Goal: Task Accomplishment & Management: Use online tool/utility

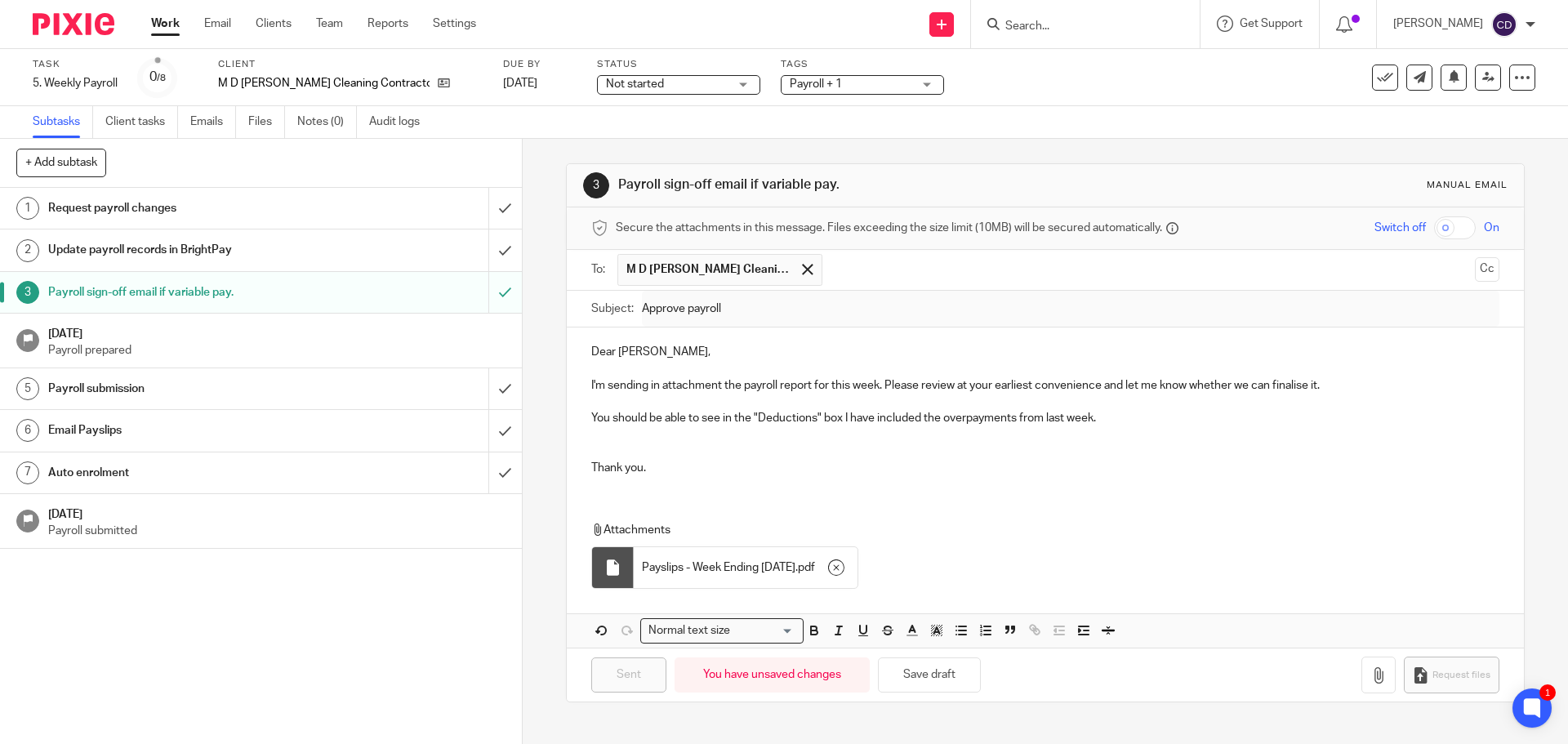
click at [165, 423] on h1 "Email Payslips" at bounding box center [190, 430] width 283 height 24
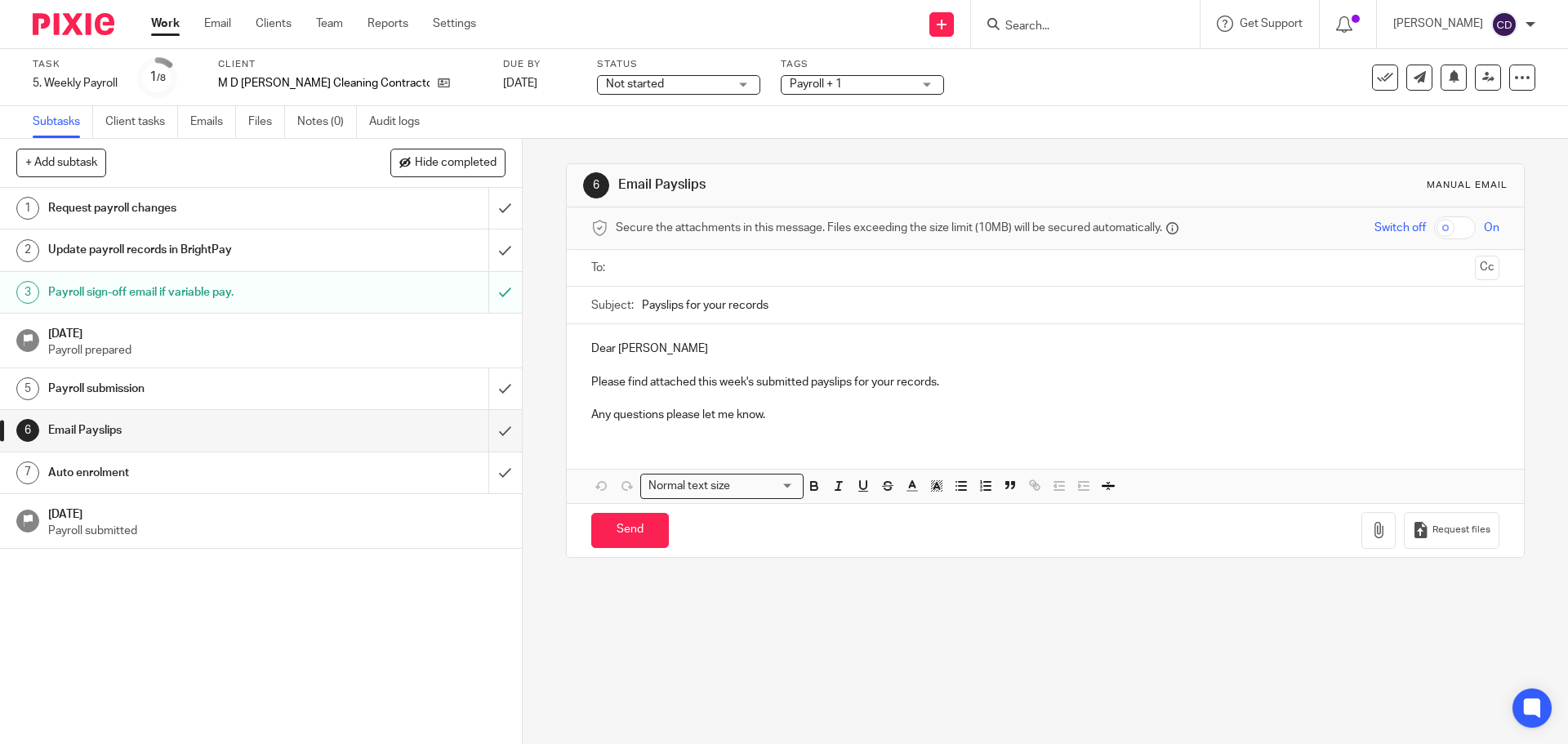
click at [1441, 219] on input "checkbox" at bounding box center [1455, 228] width 42 height 23
click at [689, 267] on input "text" at bounding box center [1044, 268] width 846 height 18
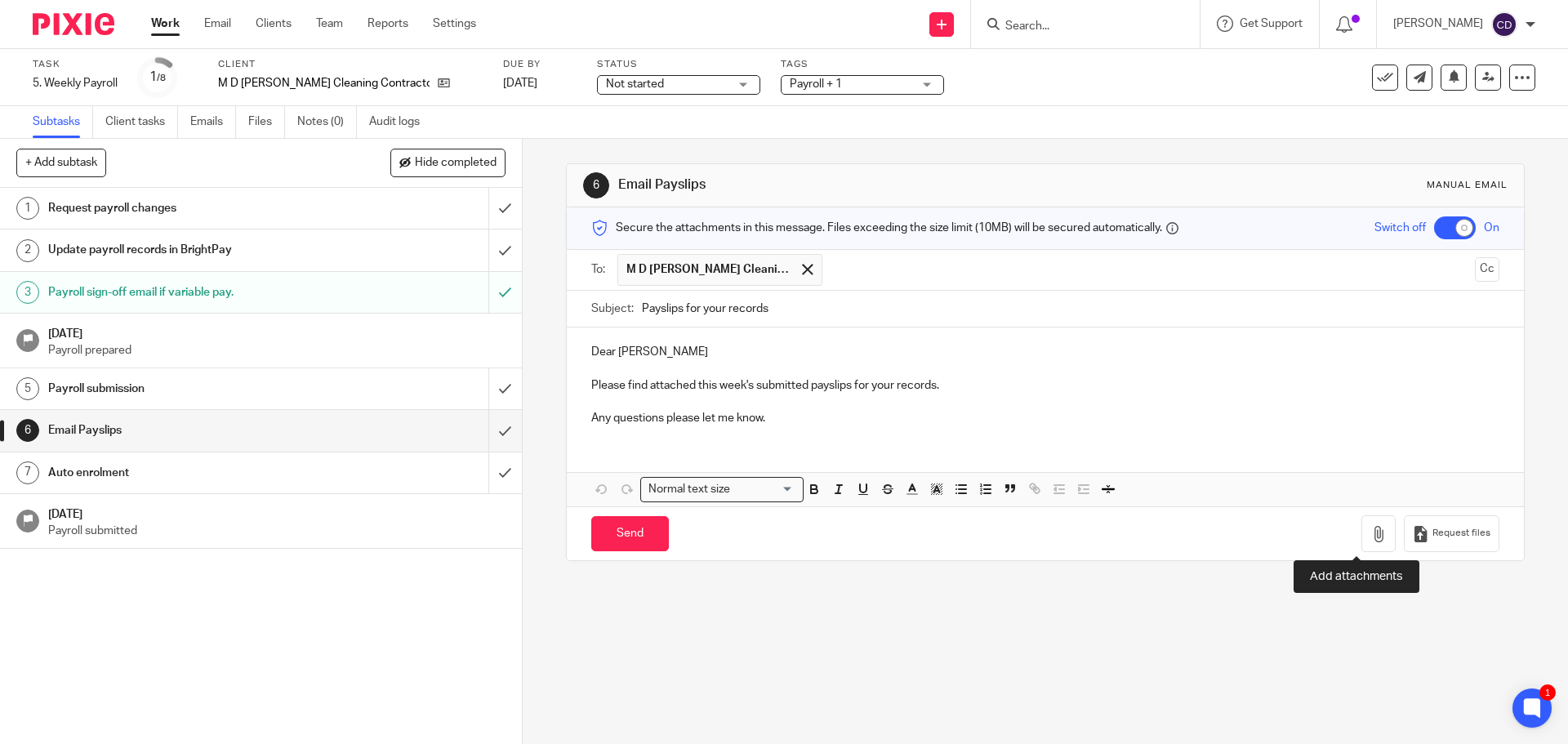
click at [1365, 543] on button "button" at bounding box center [1378, 534] width 34 height 37
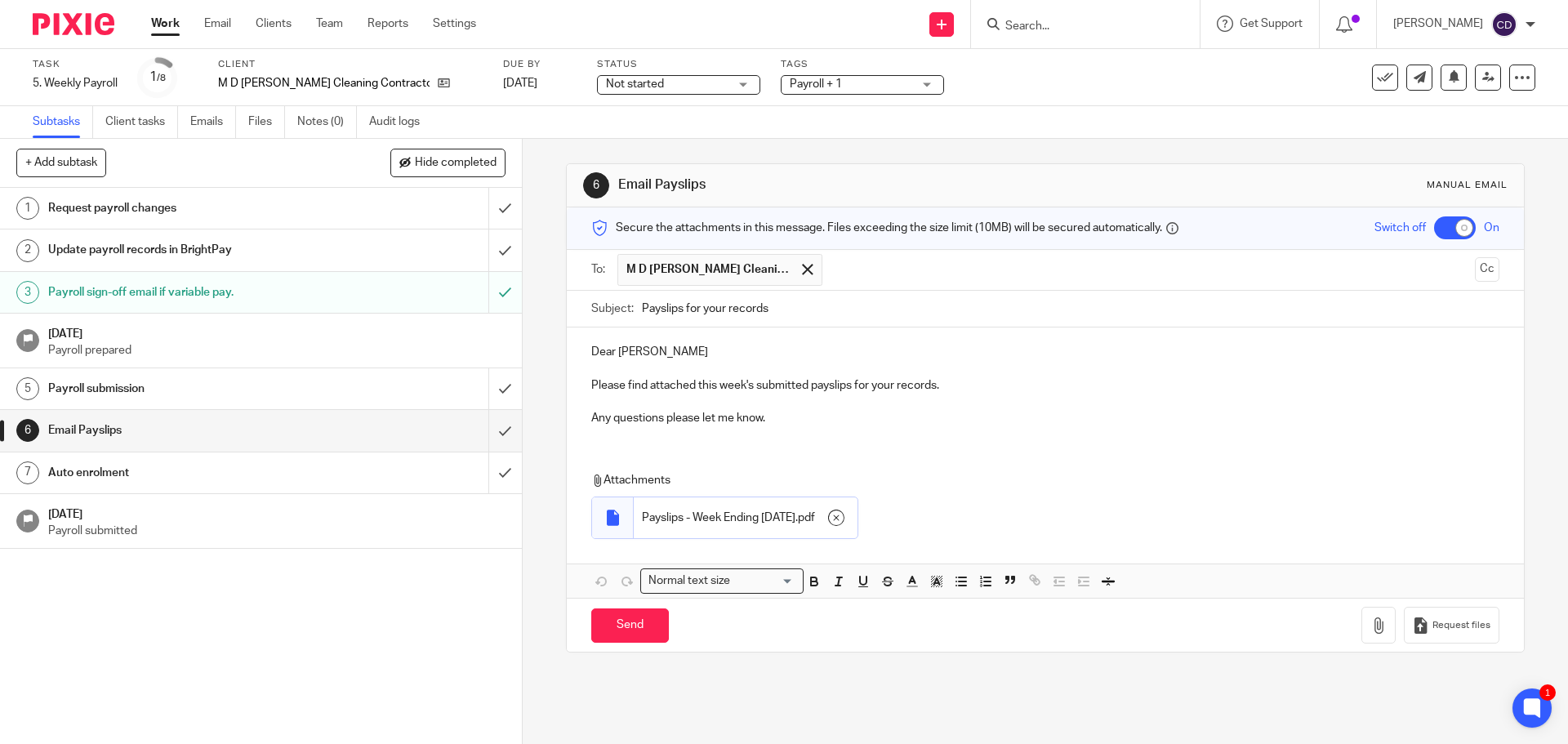
click at [648, 642] on input "Send" at bounding box center [629, 626] width 78 height 35
checkbox input "false"
type input "Sent"
